Goal: Check status: Verify the current state of an ongoing process or item

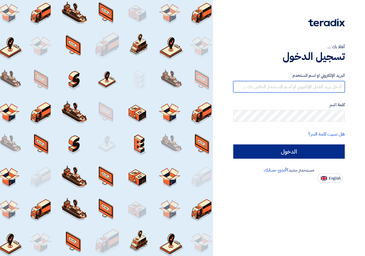
type input "[EMAIL_ADDRESS][DOMAIN_NAME]"
click at [292, 153] on input "الدخول" at bounding box center [288, 151] width 111 height 14
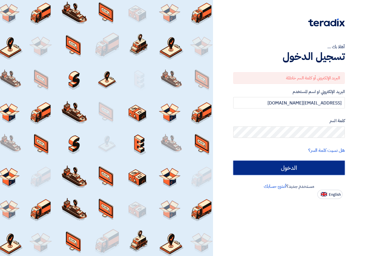
click at [300, 171] on input "الدخول" at bounding box center [288, 167] width 111 height 14
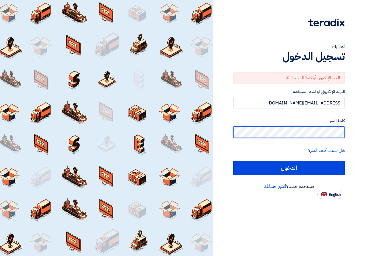
click at [346, 132] on div "أهلا بك ... تسجيل الدخول البريد الإلكتروني أو كلمة السر خاطئة البريد الإلكتروني…" at bounding box center [288, 99] width 143 height 199
click at [233, 160] on input "الدخول" at bounding box center [288, 167] width 111 height 14
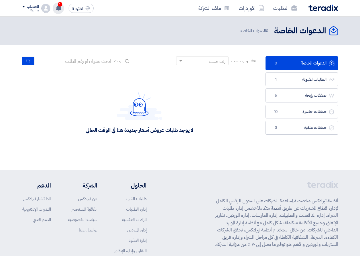
click at [56, 7] on icon at bounding box center [59, 8] width 6 height 6
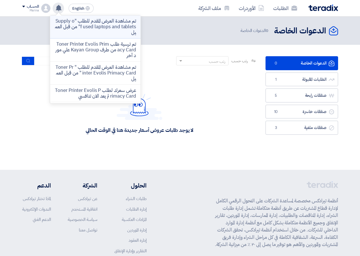
click at [104, 33] on p "تم مشاهدة العرض المقدم للطلب "Supply of used laptops and tablets" من قبل العميل" at bounding box center [95, 26] width 81 height 17
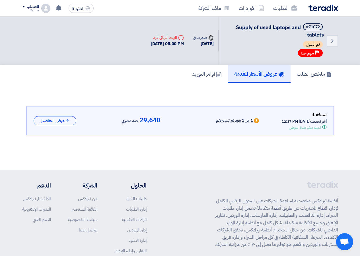
click at [283, 48] on div "تم القبول" at bounding box center [275, 45] width 98 height 8
click at [299, 49] on div "#71072 Supply of used laptops and tablets تم القبول Priority مهم جدا" at bounding box center [275, 40] width 98 height 34
click at [301, 51] on span "مهم جدا" at bounding box center [307, 52] width 13 height 5
click at [213, 77] on h5 "أوامر التوريد" at bounding box center [207, 73] width 30 height 7
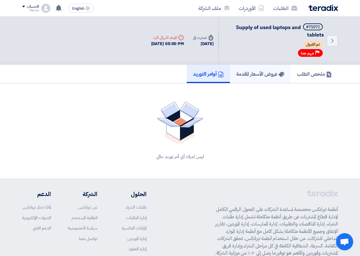
click at [239, 73] on h5 "عروض الأسعار المقدمة" at bounding box center [260, 73] width 48 height 7
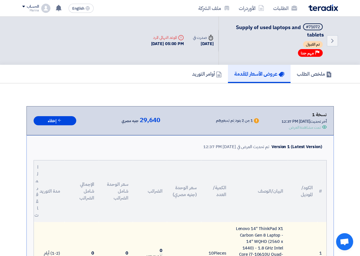
click at [252, 130] on div "نسخة 1 أخر تحديث [DATE] 12:37 PM Offer is Seen تمت مشاهدة العرض Warn 1 من 2 بنو…" at bounding box center [180, 120] width 293 height 19
click at [56, 11] on icon at bounding box center [59, 8] width 6 height 6
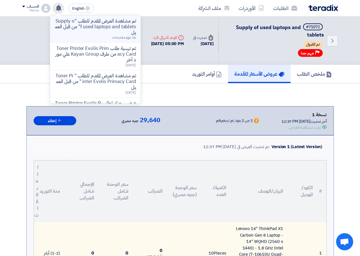
click at [104, 31] on p "تم مشاهدة العرض المقدم للطلب "Supply of used laptops and tablets" من قبل العميل" at bounding box center [95, 26] width 81 height 17
